Goal: Information Seeking & Learning: Learn about a topic

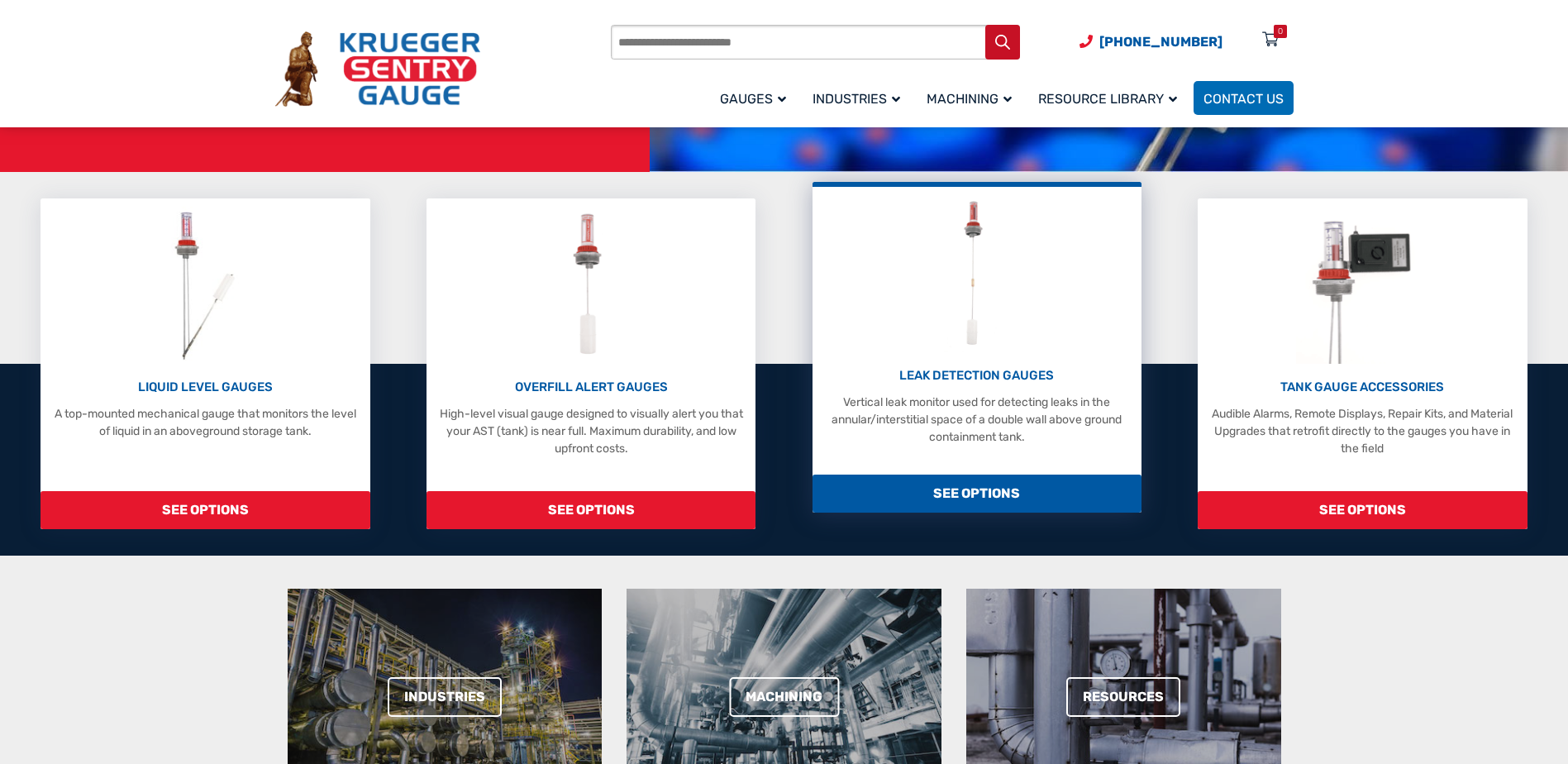
scroll to position [248, 0]
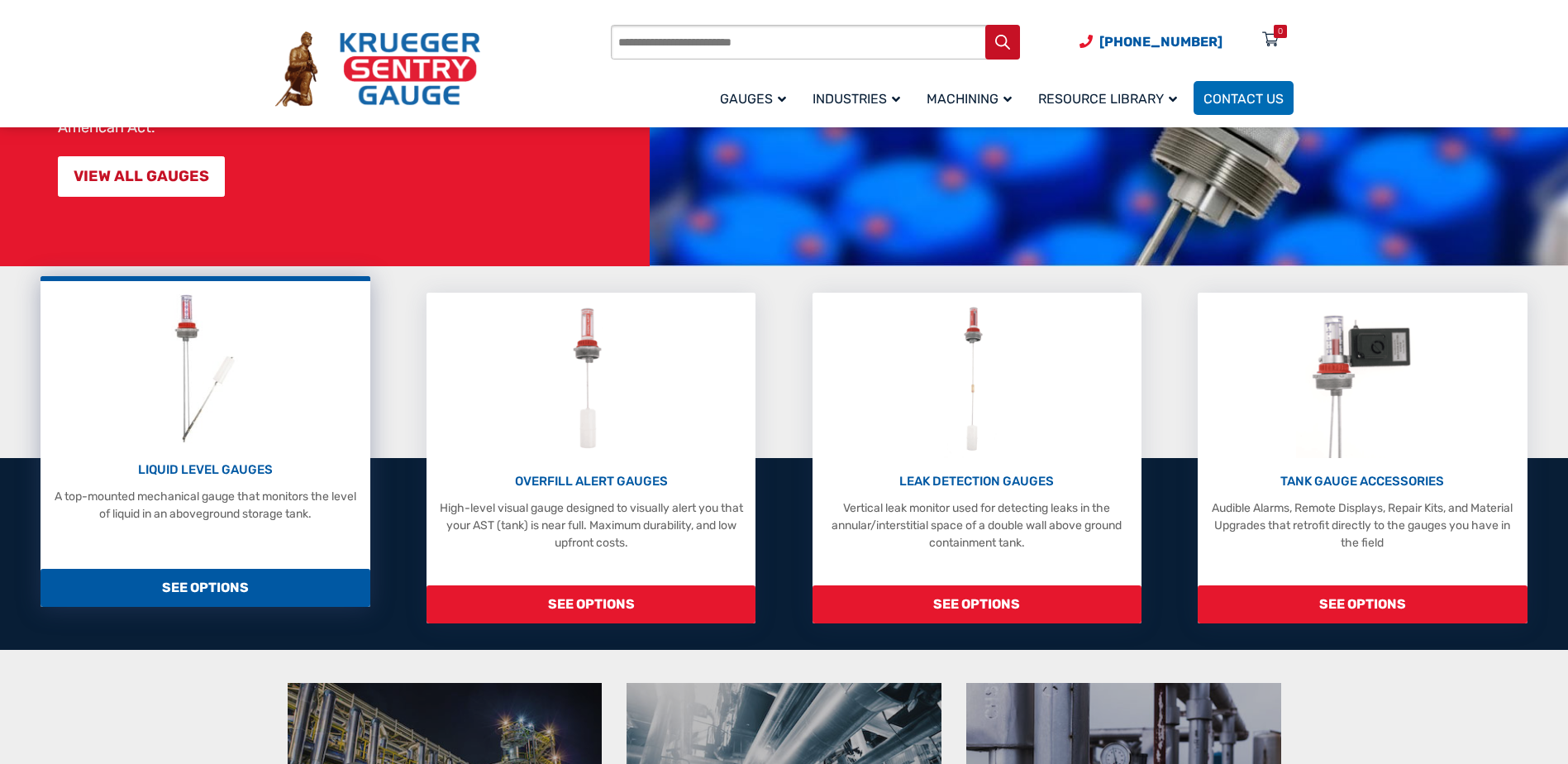
click at [191, 578] on span "SEE OPTIONS" at bounding box center [205, 588] width 329 height 38
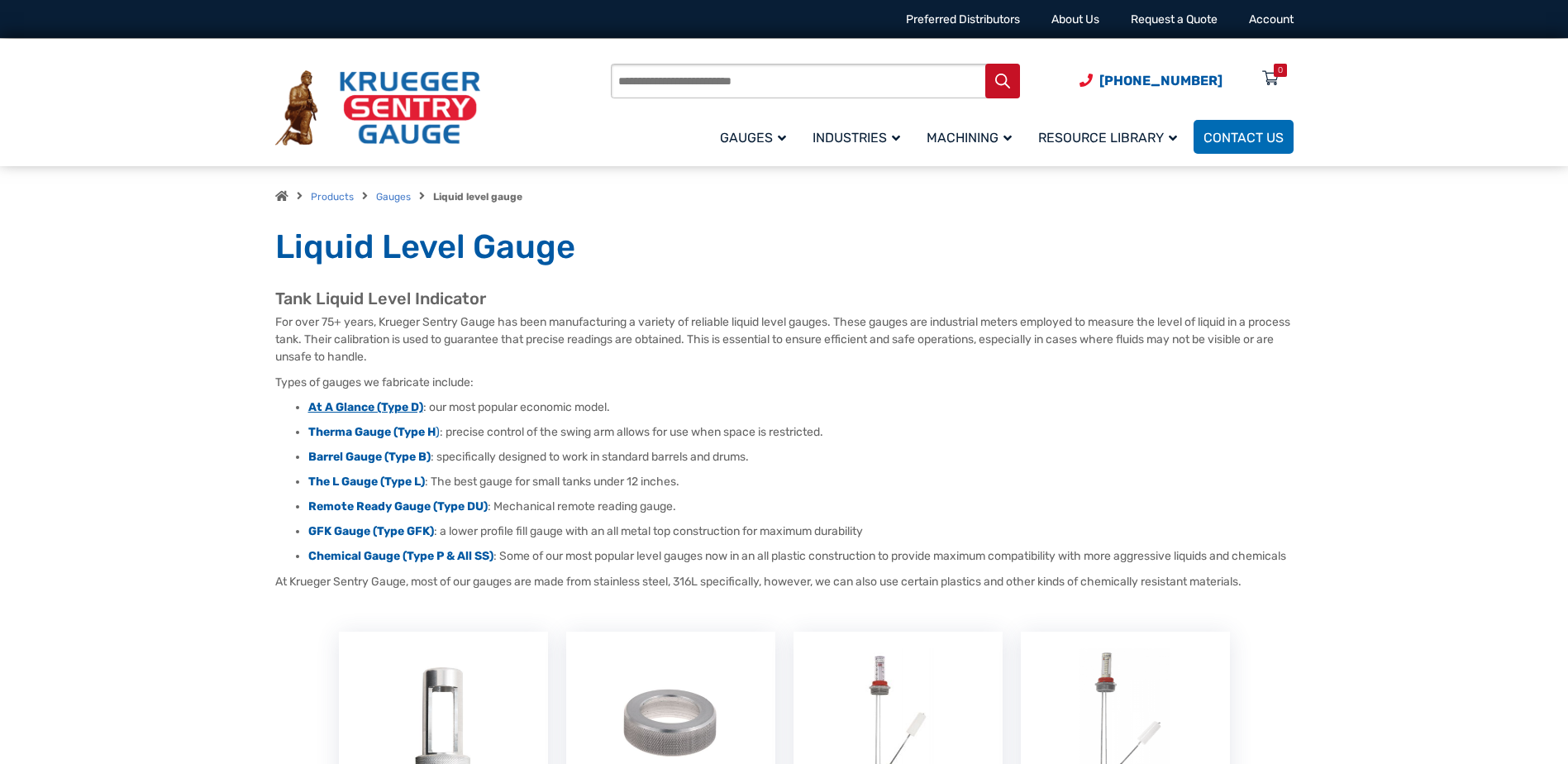
click at [366, 406] on strong "At A Glance (Type D)" at bounding box center [365, 407] width 115 height 14
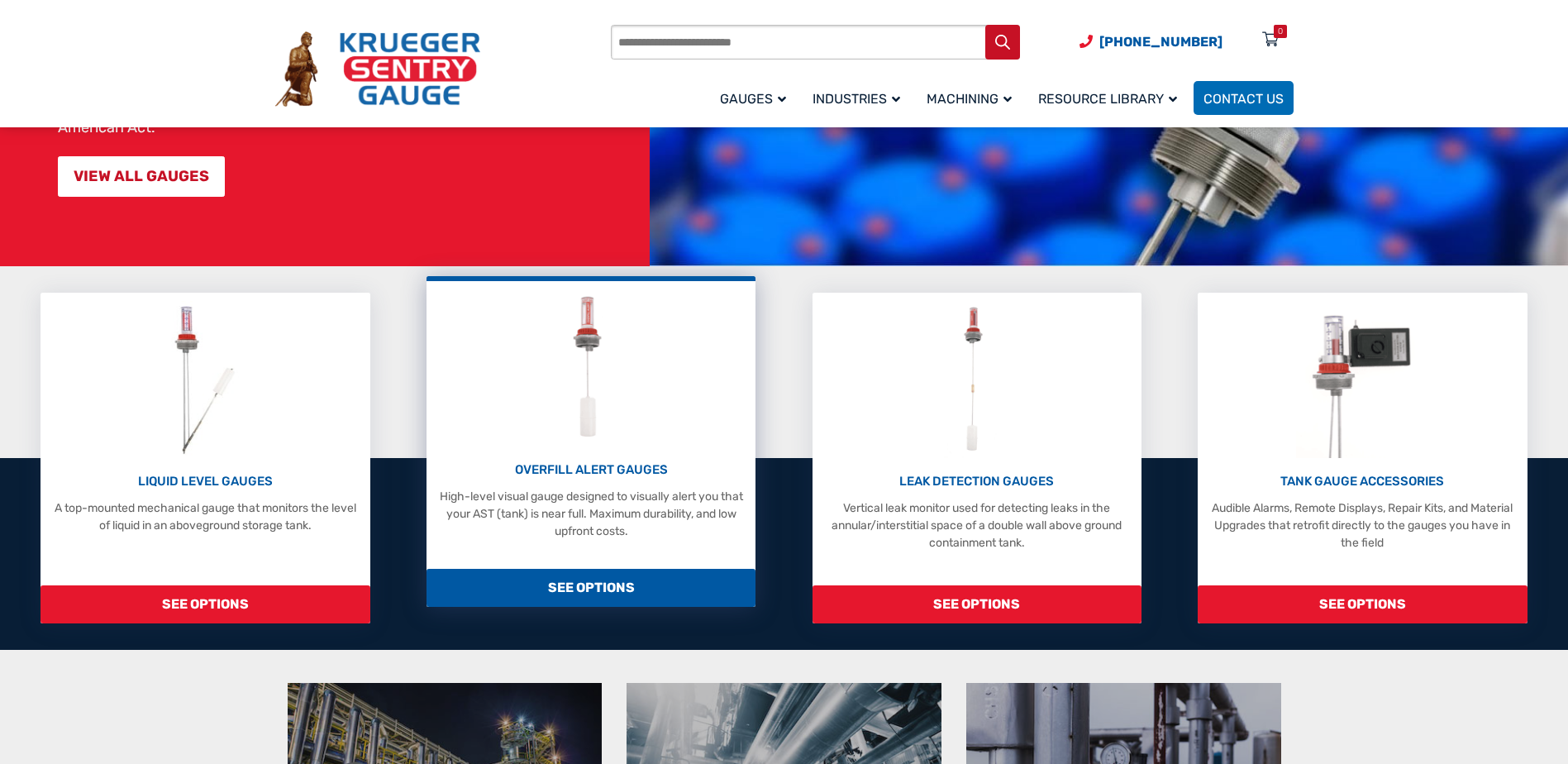
click at [601, 585] on span "SEE OPTIONS" at bounding box center [591, 588] width 329 height 38
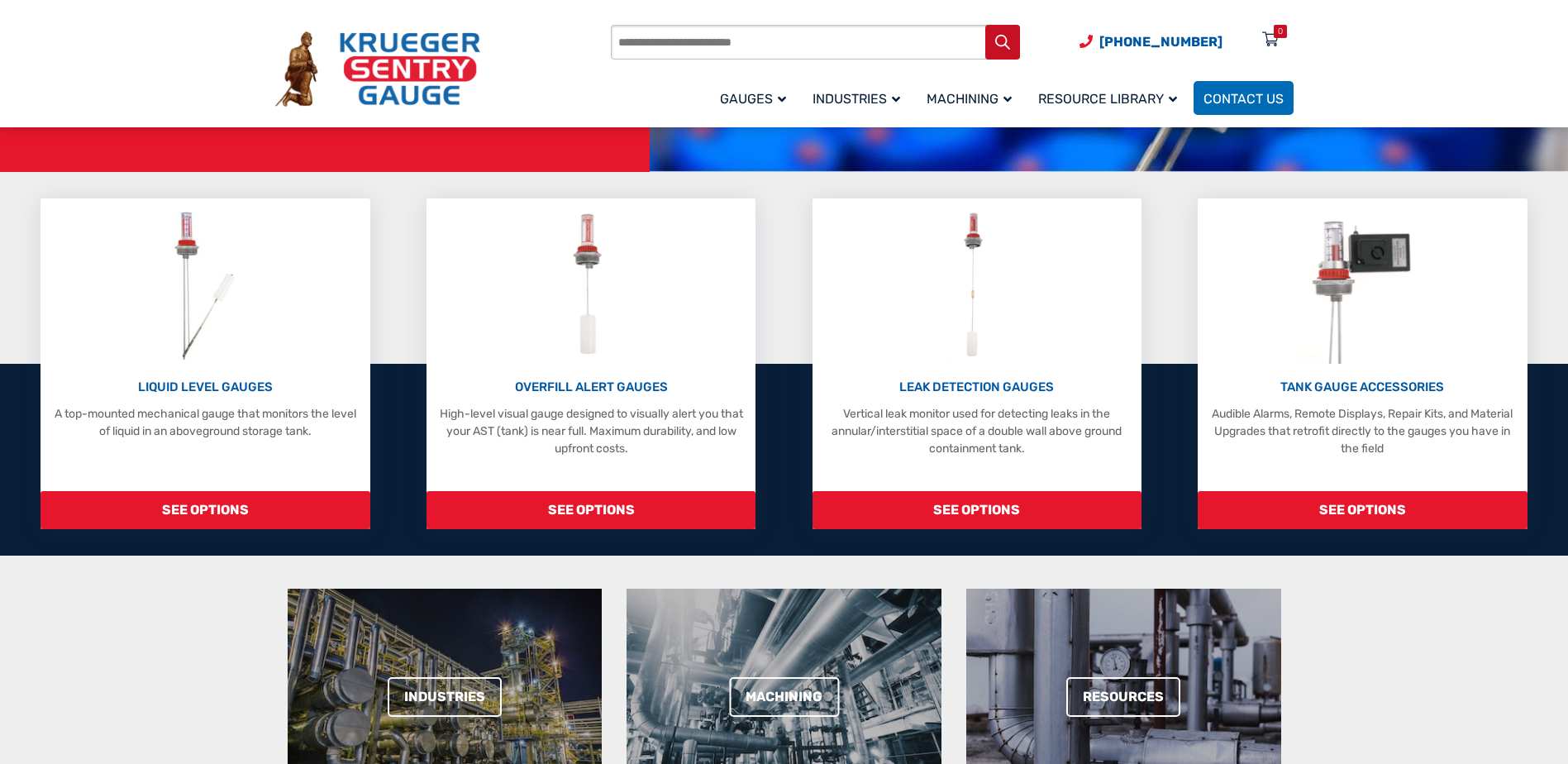
scroll to position [331, 0]
